Goal: Transaction & Acquisition: Book appointment/travel/reservation

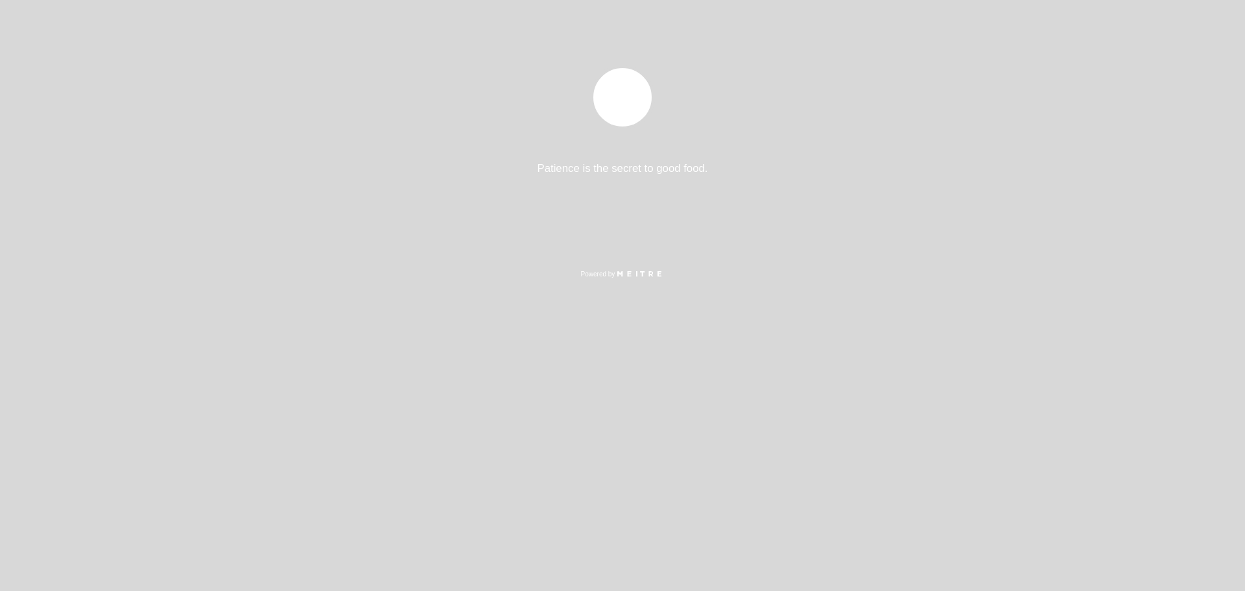
select select "es"
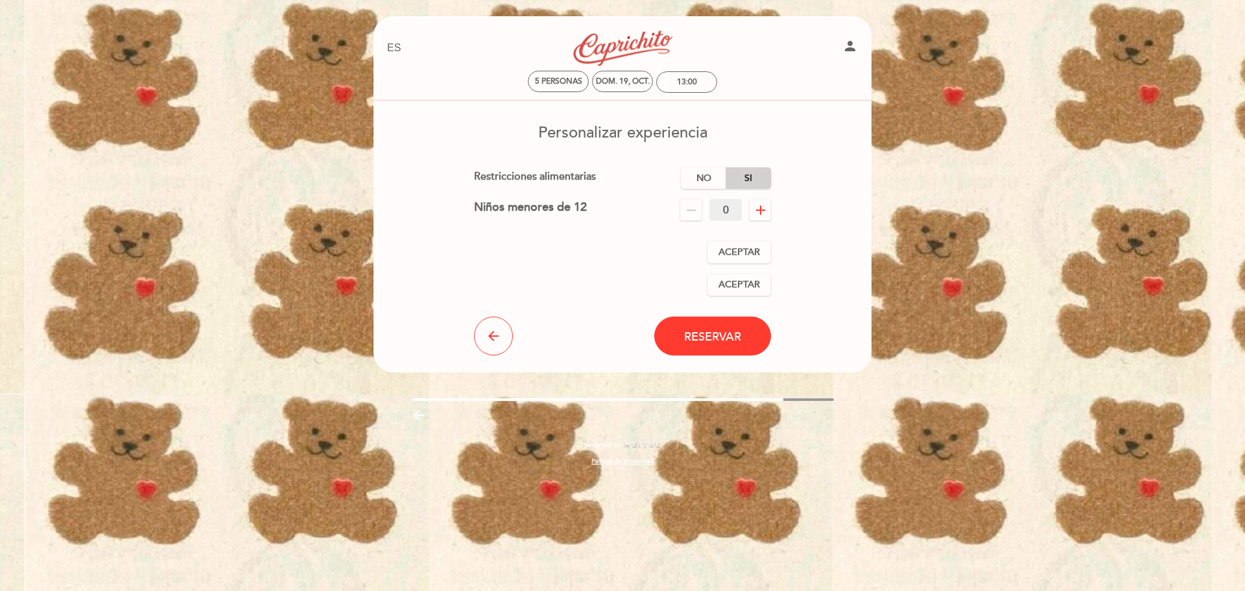
click at [743, 176] on label "Si" at bounding box center [748, 177] width 45 height 21
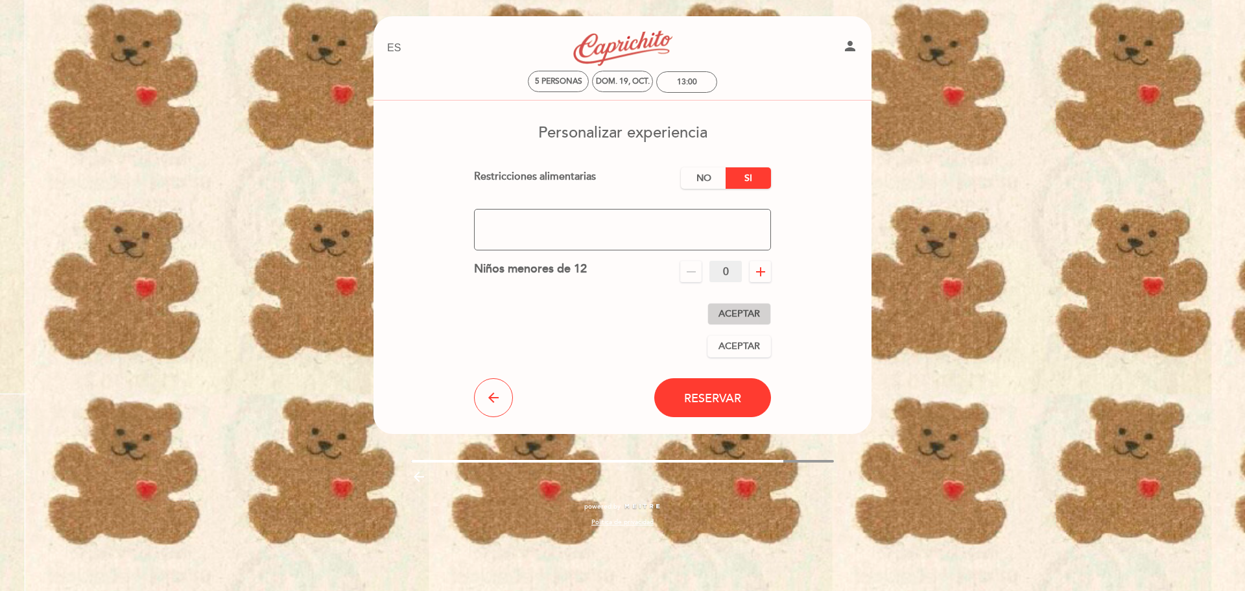
click at [756, 314] on span "Aceptar" at bounding box center [740, 314] width 42 height 14
click at [758, 348] on span "Aceptar" at bounding box center [740, 347] width 42 height 14
click at [699, 404] on span "Reservar" at bounding box center [712, 397] width 57 height 14
click at [627, 234] on textarea at bounding box center [623, 230] width 298 height 42
click at [597, 221] on textarea at bounding box center [623, 230] width 298 height 42
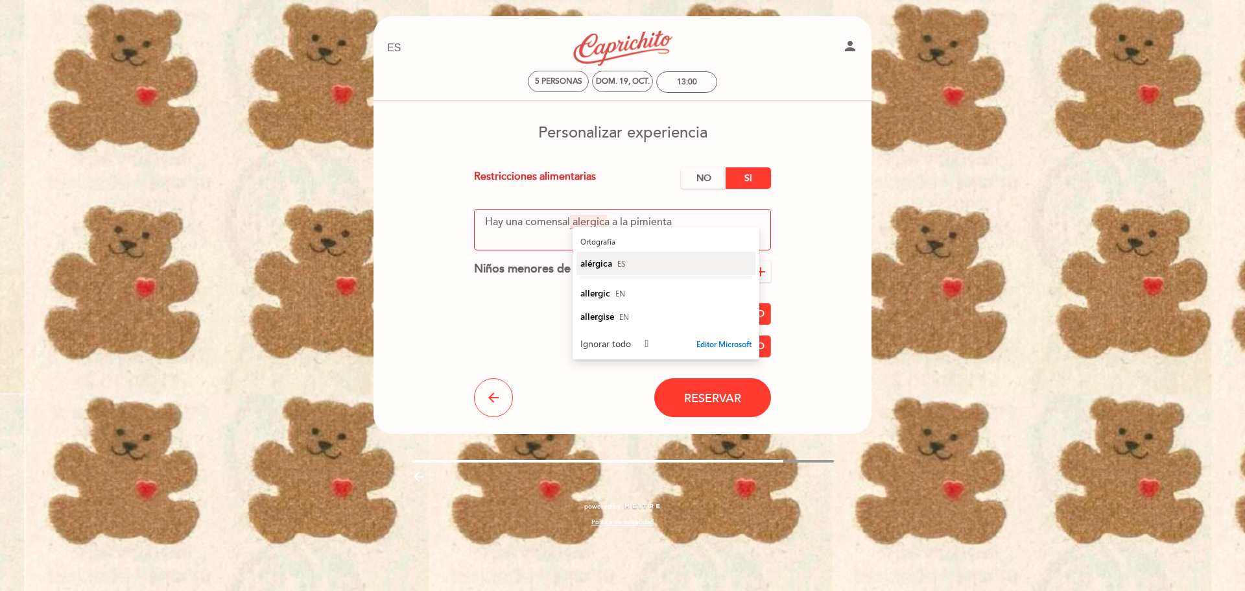
type textarea "Hay una comensal alergica a la pimienta"
click at [617, 263] on span "ES" at bounding box center [621, 263] width 8 height 10
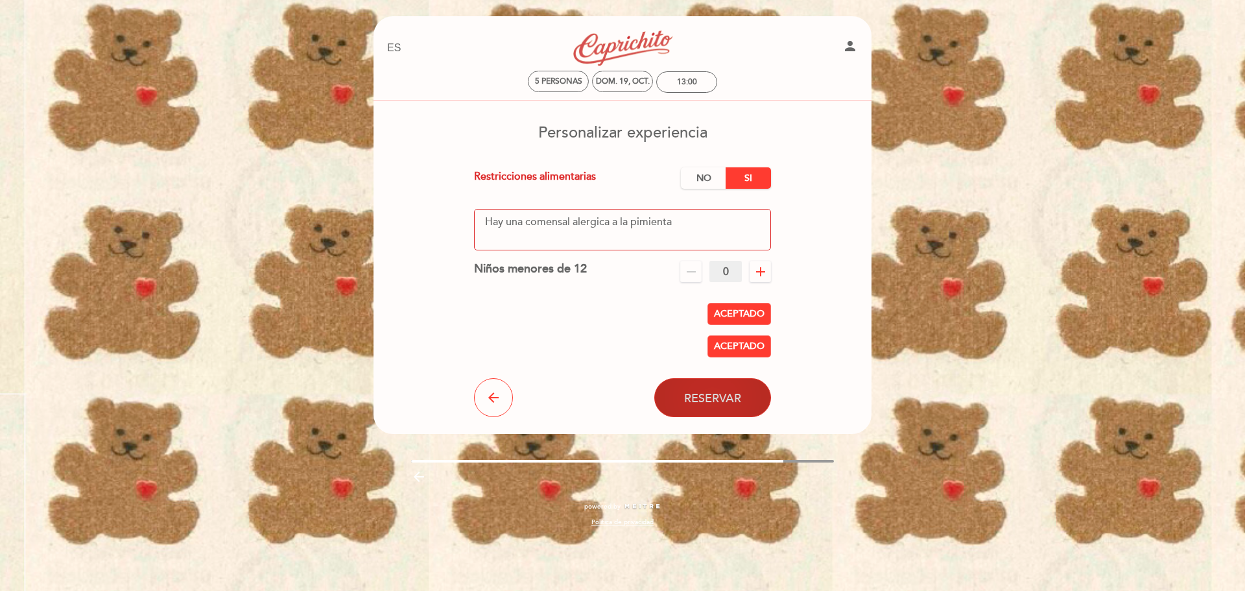
click at [732, 401] on span "Reservar" at bounding box center [712, 397] width 57 height 14
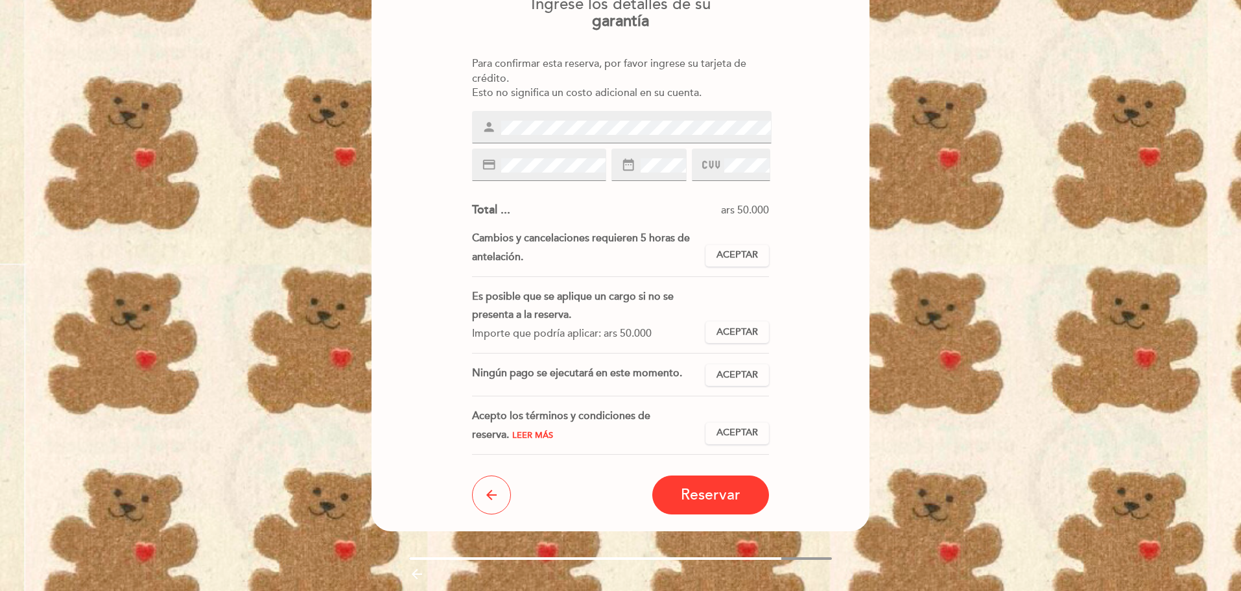
scroll to position [130, 0]
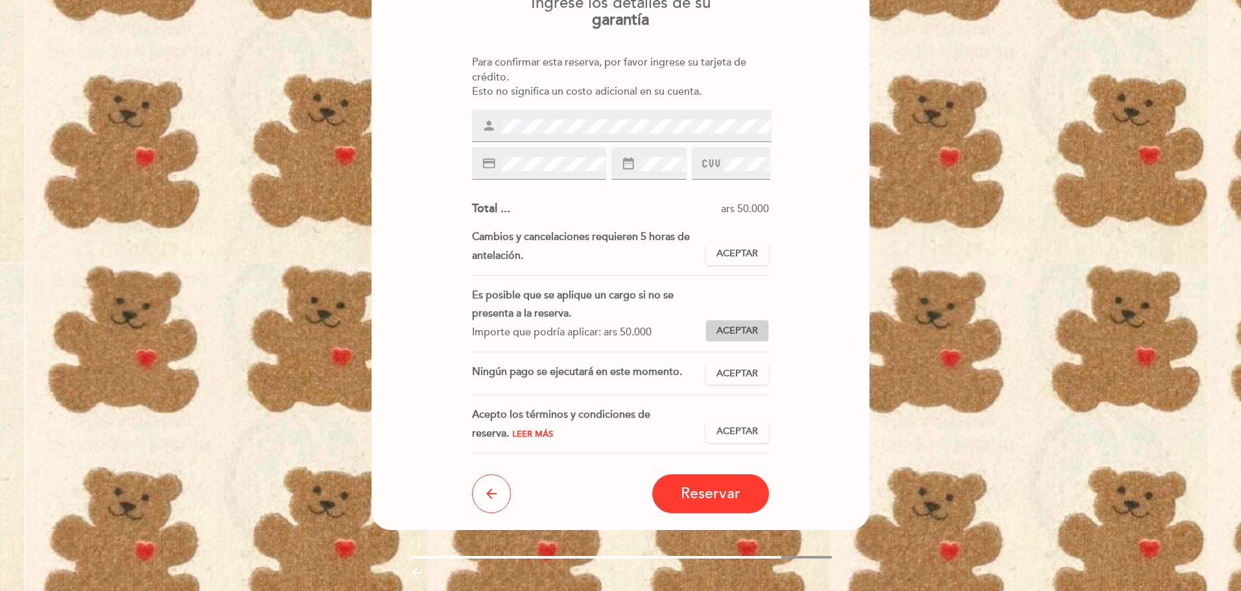
click at [748, 339] on button "Aceptar Aceptado" at bounding box center [738, 331] width 64 height 22
click at [740, 253] on span "Aceptar" at bounding box center [738, 254] width 42 height 14
click at [754, 372] on span "Aceptar" at bounding box center [738, 374] width 42 height 14
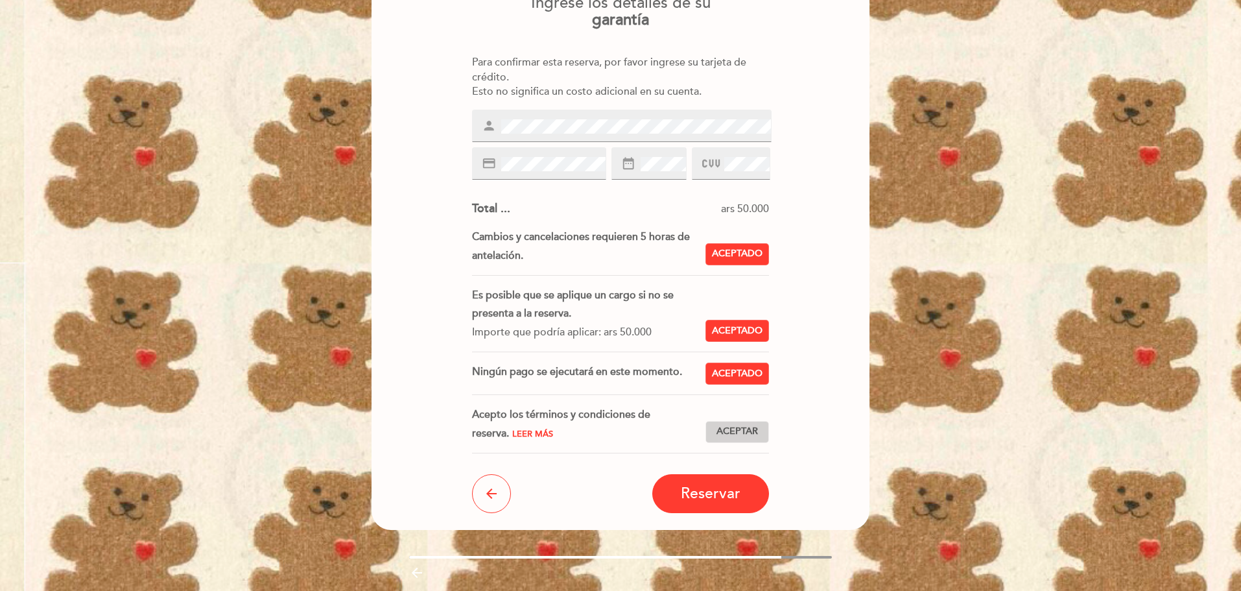
click at [754, 426] on span "Aceptar" at bounding box center [738, 432] width 42 height 14
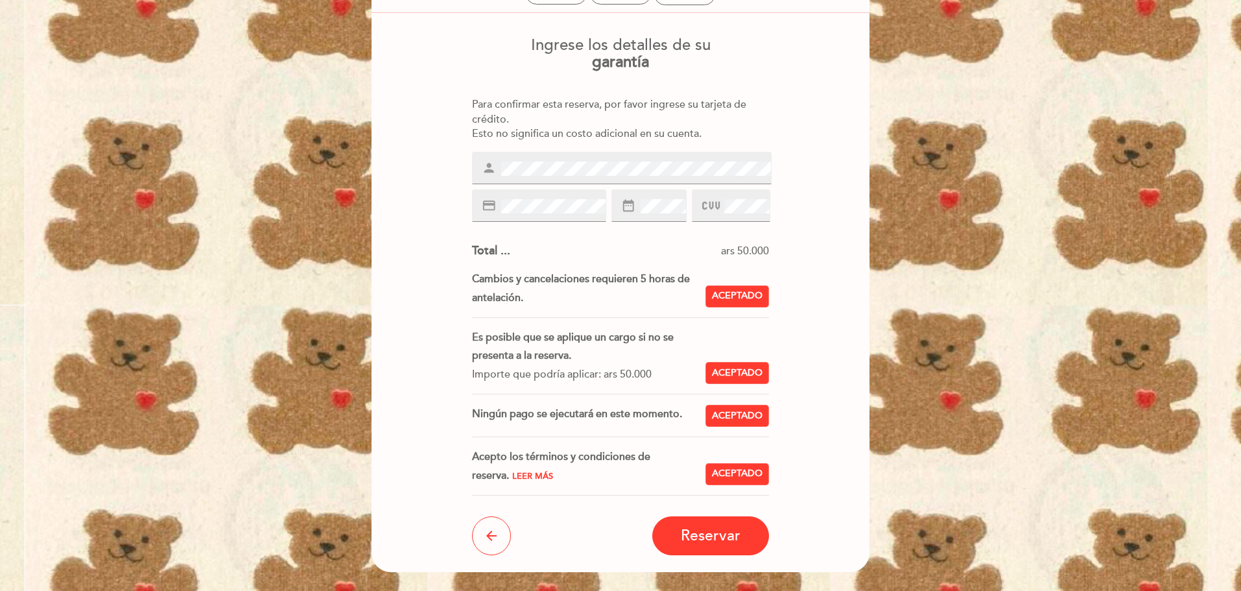
scroll to position [65, 0]
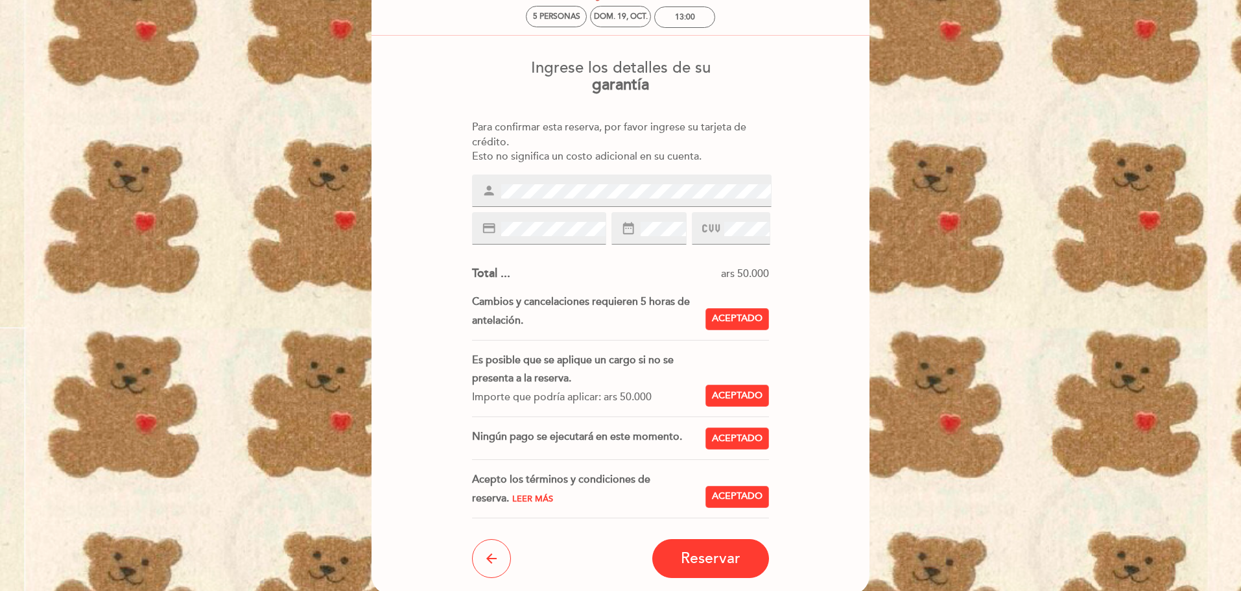
click at [512, 495] on span "Leer más" at bounding box center [532, 499] width 41 height 10
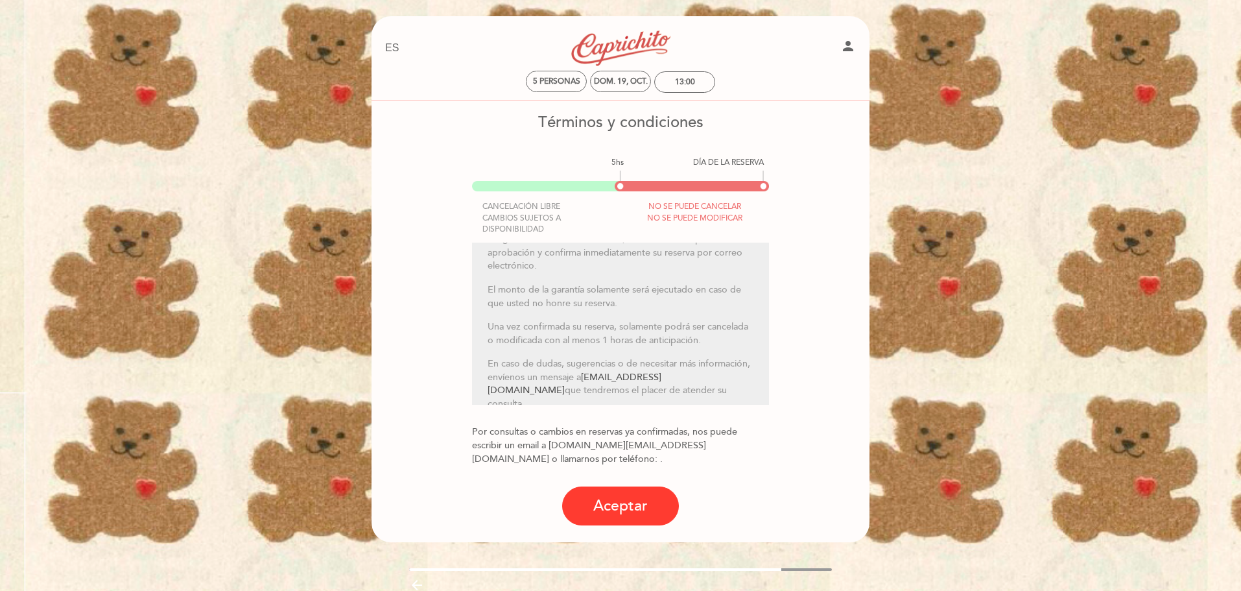
scroll to position [130, 0]
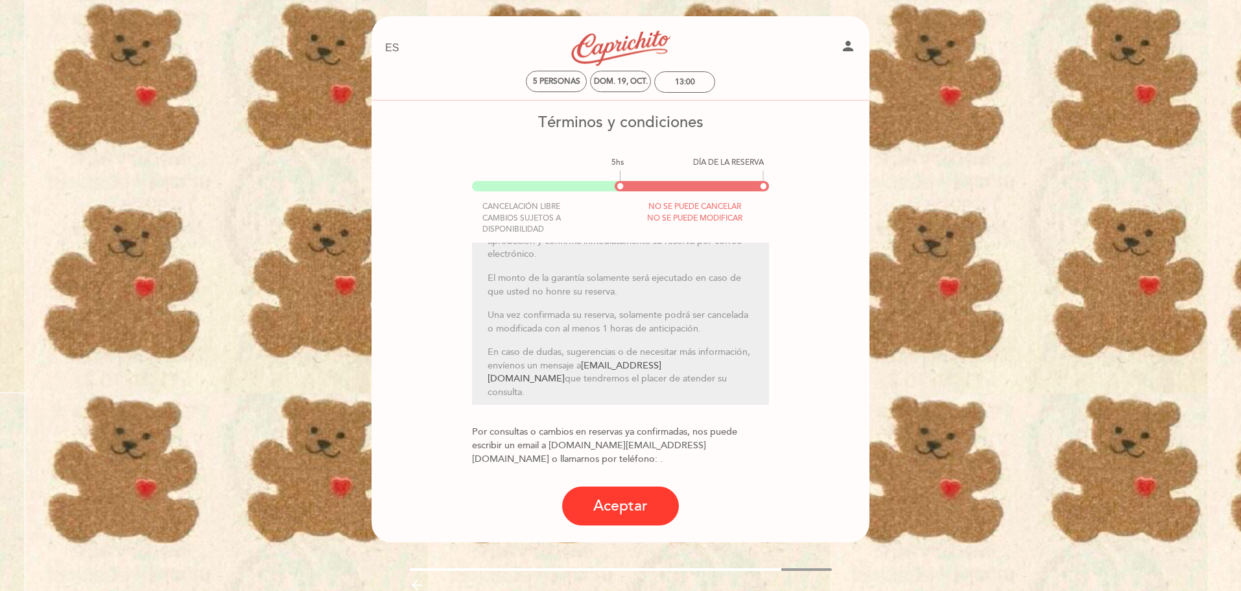
drag, startPoint x: 637, startPoint y: 513, endPoint x: 634, endPoint y: 503, distance: 10.3
click at [637, 513] on button "Aceptar" at bounding box center [620, 505] width 117 height 39
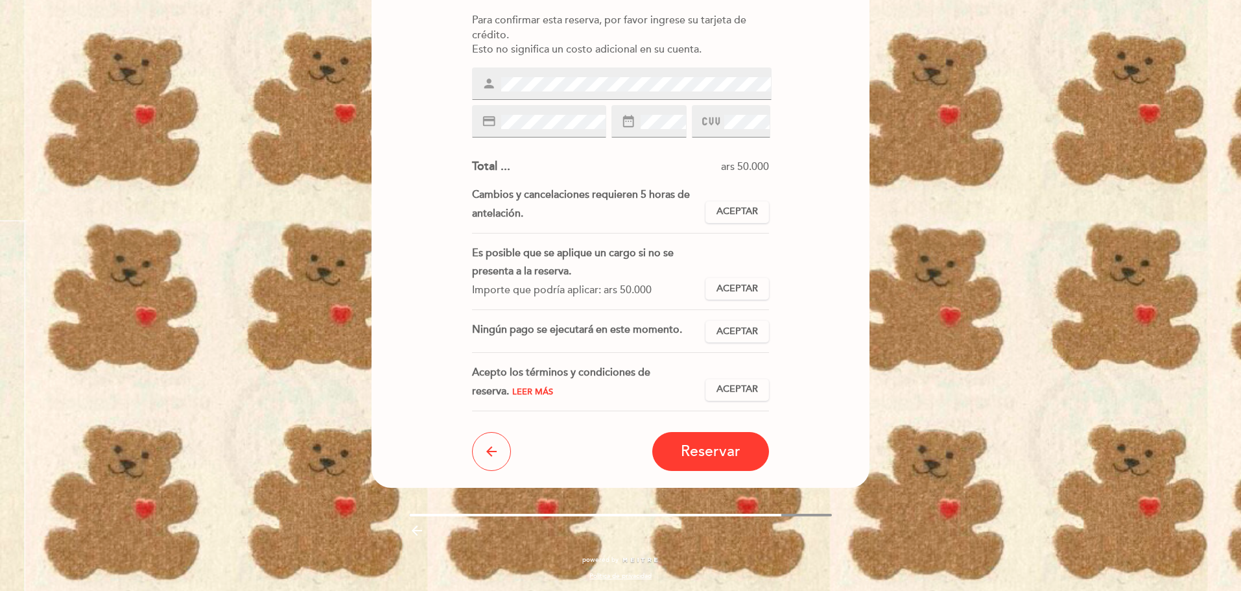
scroll to position [174, 0]
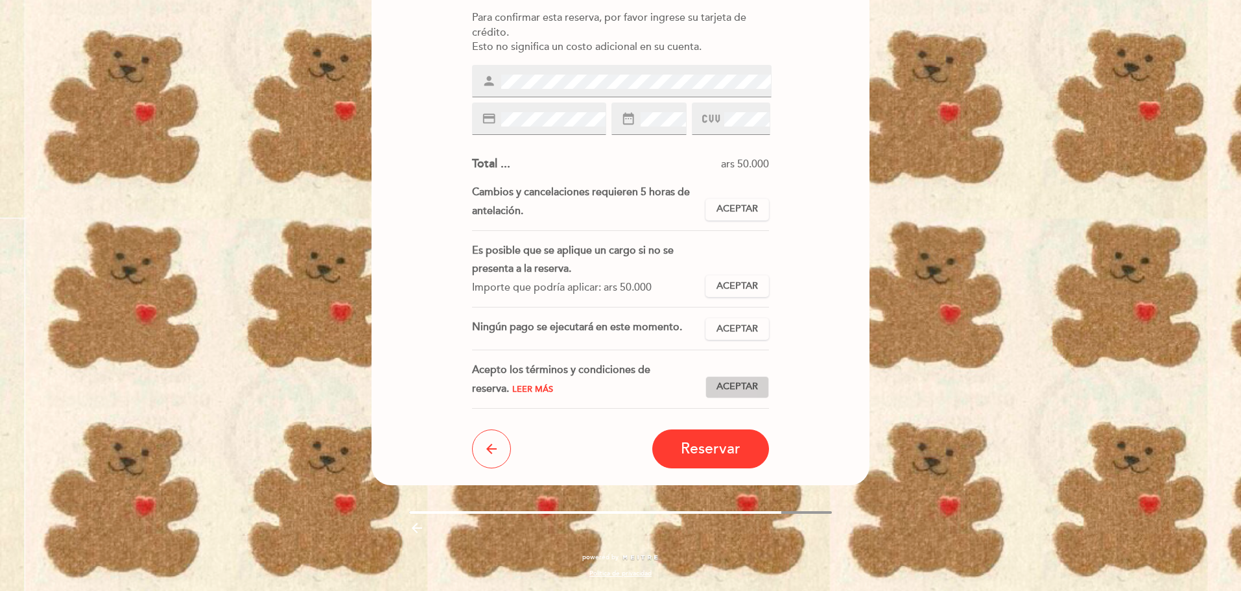
drag, startPoint x: 740, startPoint y: 385, endPoint x: 740, endPoint y: 376, distance: 9.7
click at [740, 385] on span "Aceptar" at bounding box center [738, 387] width 42 height 14
click at [740, 331] on span "Aceptar" at bounding box center [738, 329] width 42 height 14
click at [736, 294] on button "Aceptar Aceptado" at bounding box center [738, 286] width 64 height 22
click at [731, 201] on button "Aceptar Aceptado" at bounding box center [738, 209] width 64 height 22
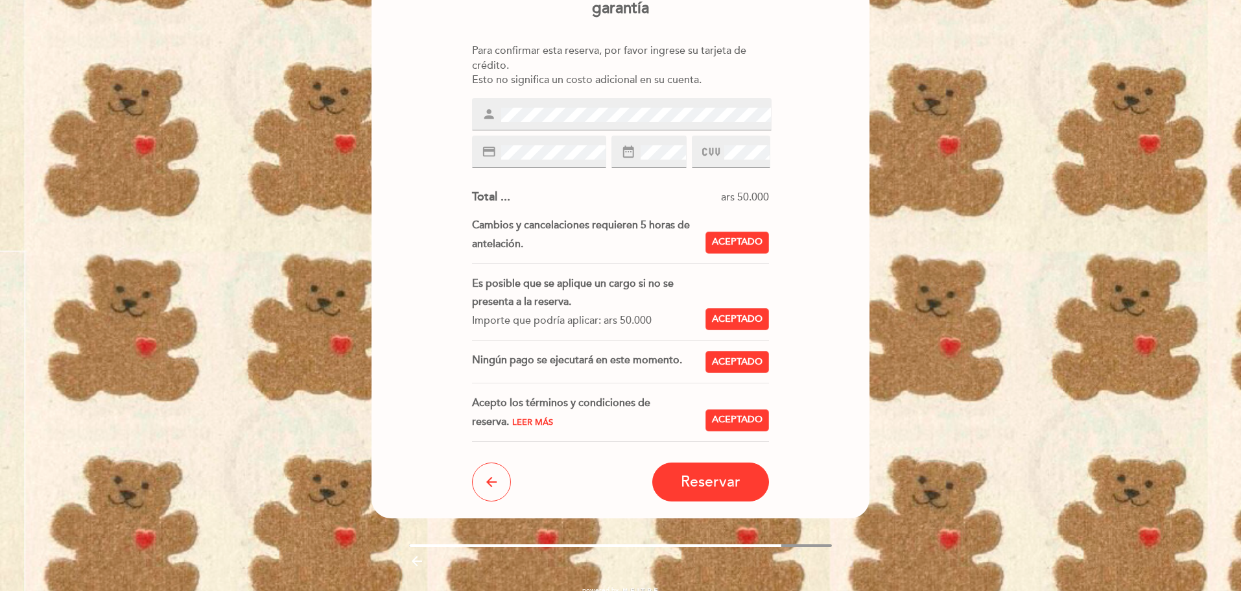
scroll to position [110, 0]
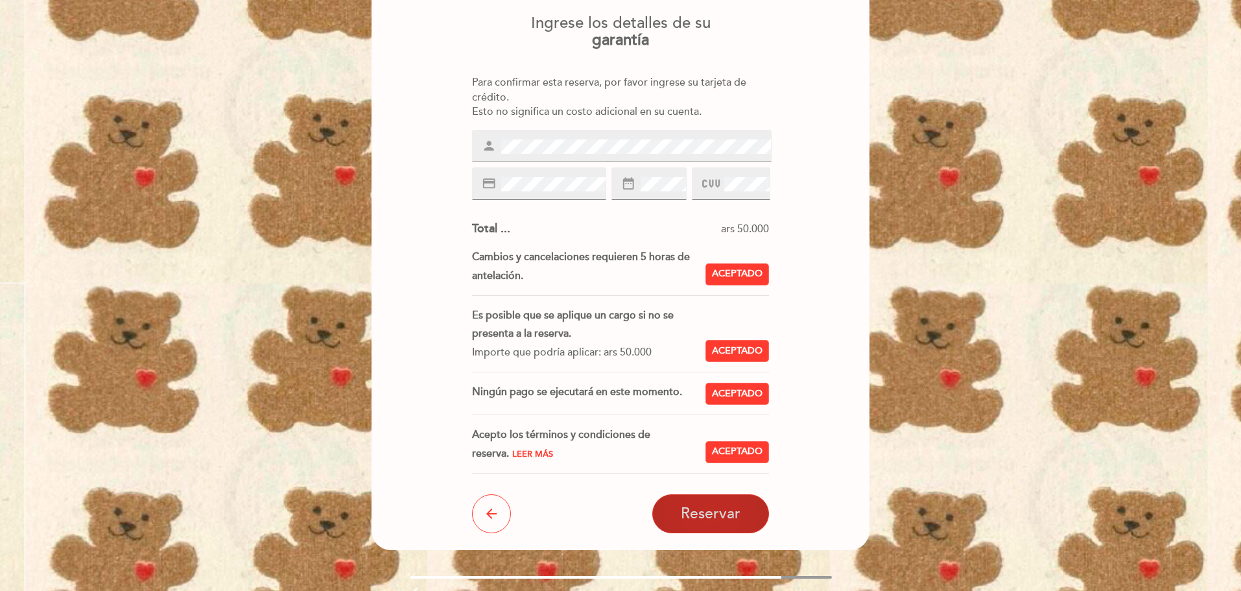
click at [713, 510] on span "Reservar" at bounding box center [711, 514] width 60 height 18
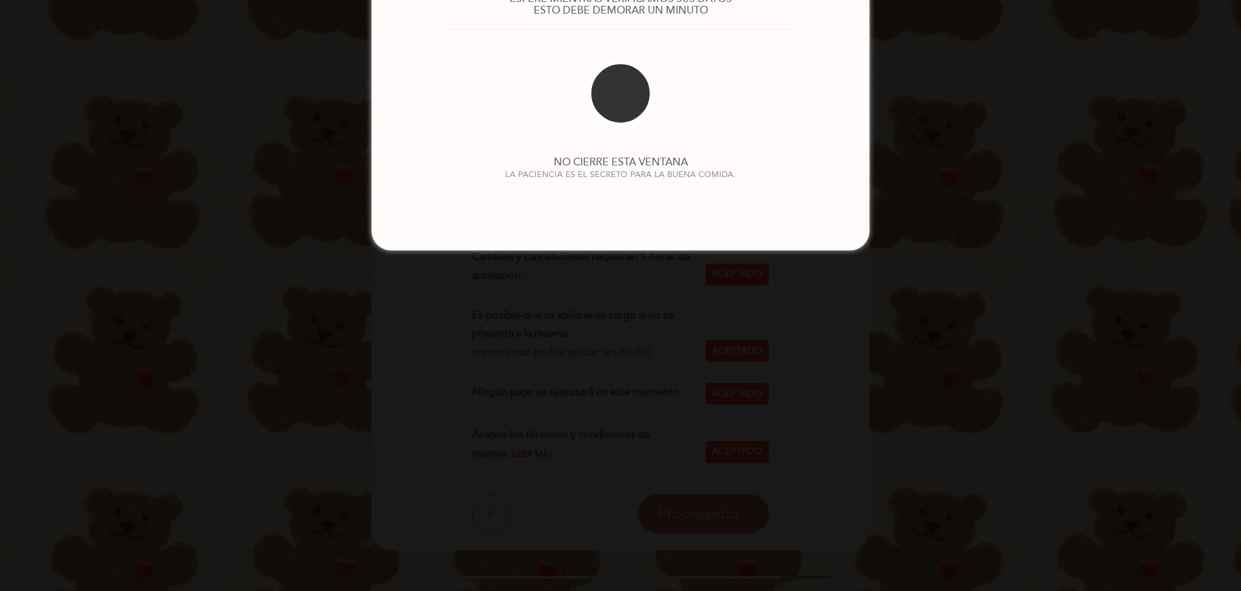
scroll to position [0, 0]
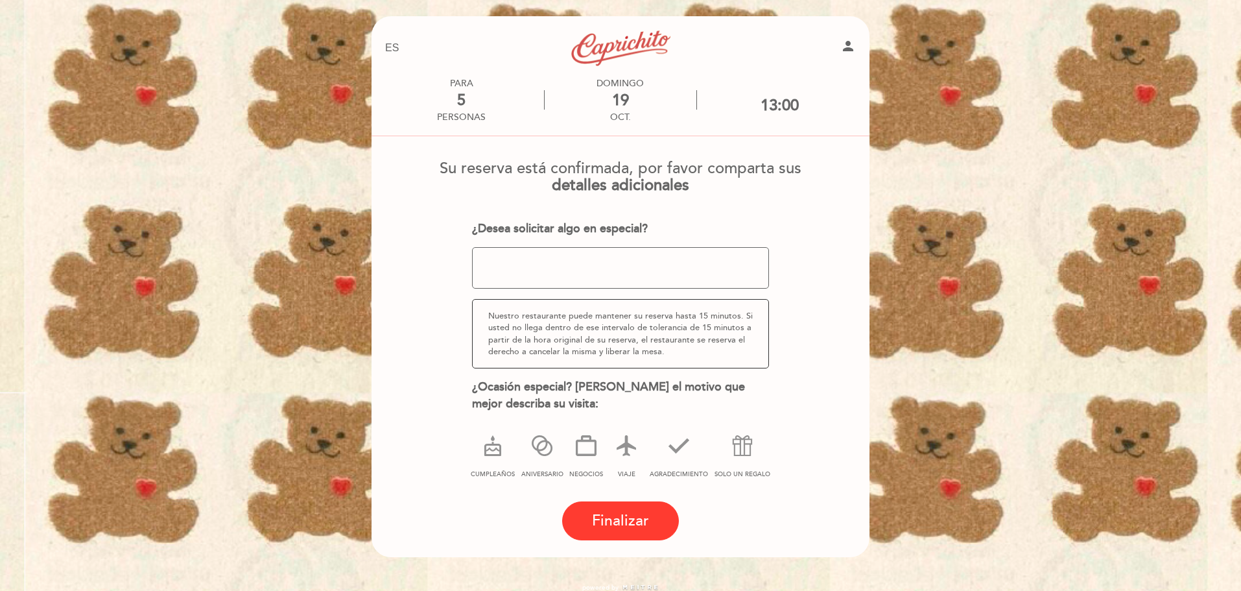
click at [611, 256] on textarea at bounding box center [621, 268] width 298 height 42
click at [630, 529] on span "Finalizar" at bounding box center [620, 521] width 57 height 18
